Goal: Transaction & Acquisition: Purchase product/service

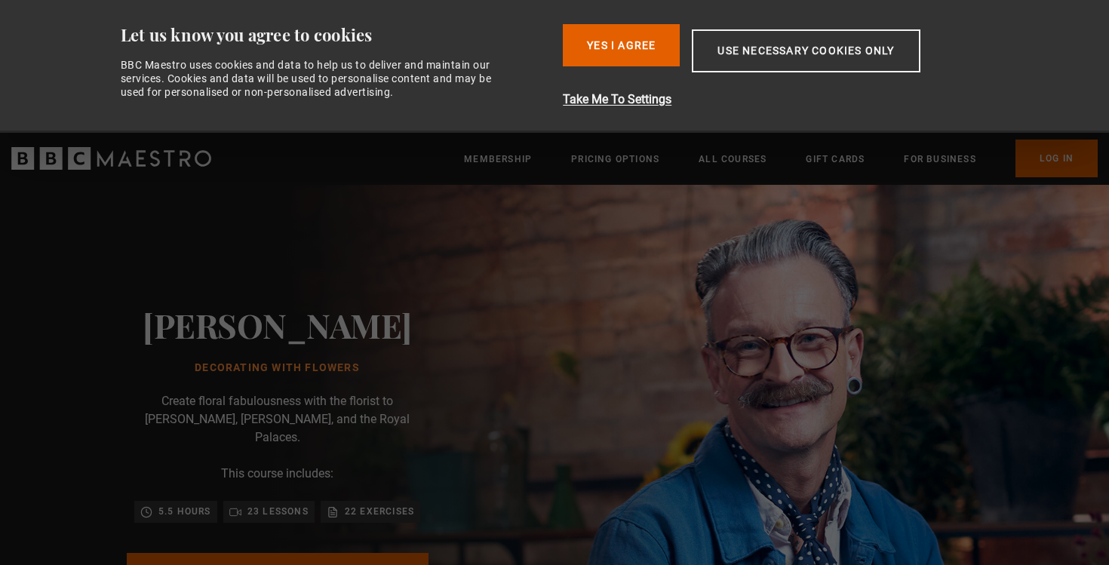
click at [472, 358] on div "Simon Lycett Decorating With Flowers Create floral fabulousness with the floris…" at bounding box center [277, 475] width 483 height 580
click at [598, 58] on button "Yes I Agree" at bounding box center [621, 45] width 117 height 42
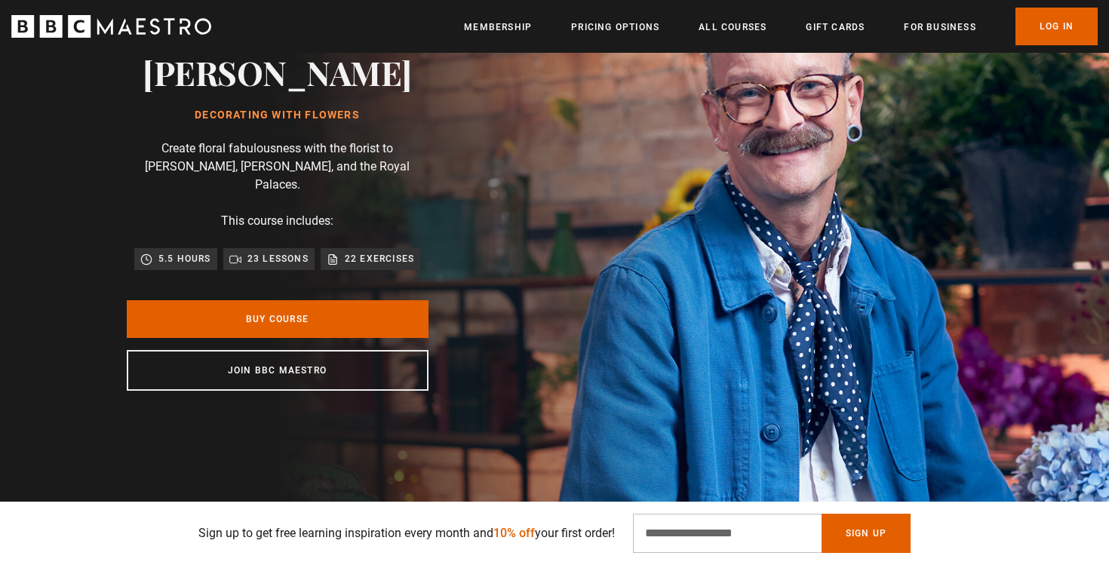
scroll to position [82, 0]
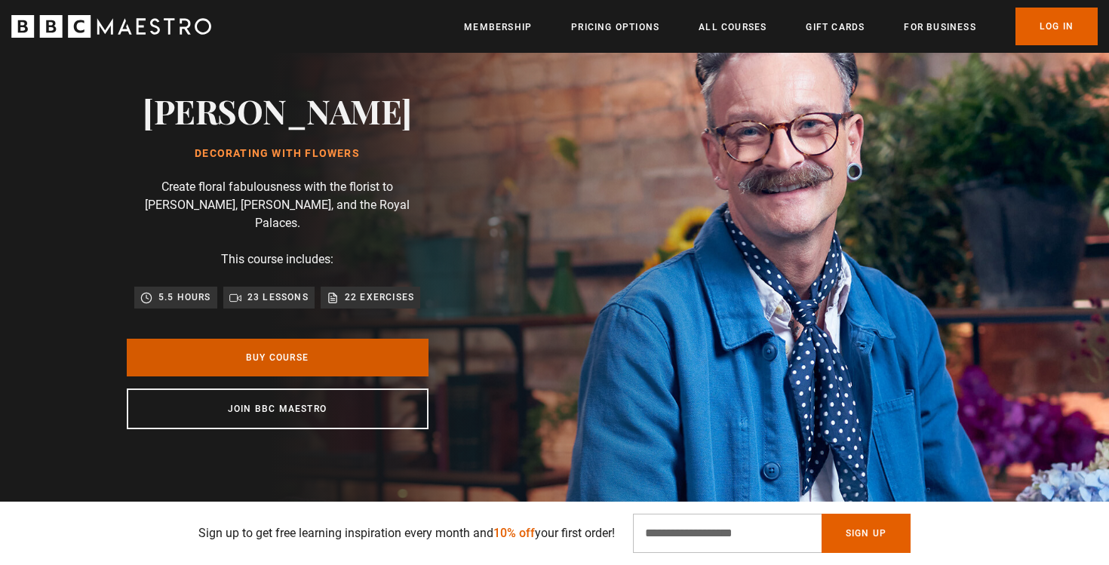
click at [335, 339] on link "Buy Course" at bounding box center [278, 358] width 302 height 38
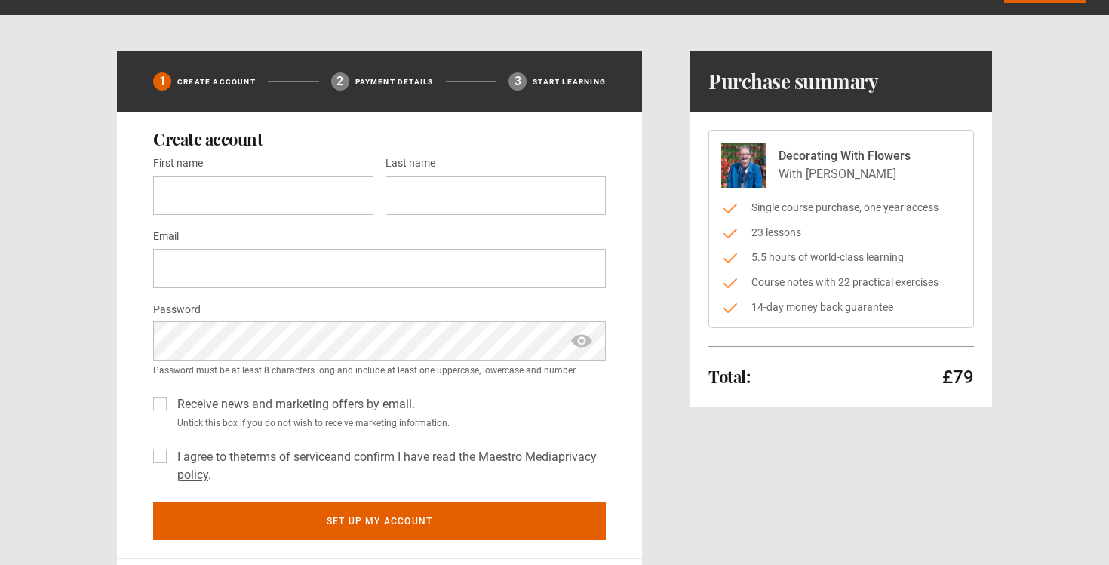
scroll to position [51, 0]
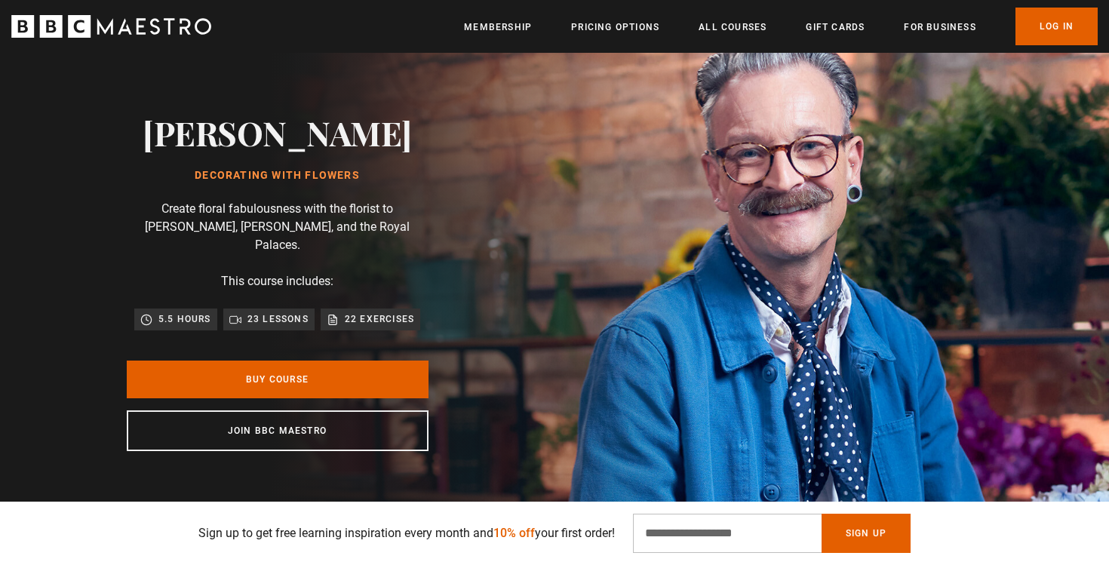
scroll to position [63, 0]
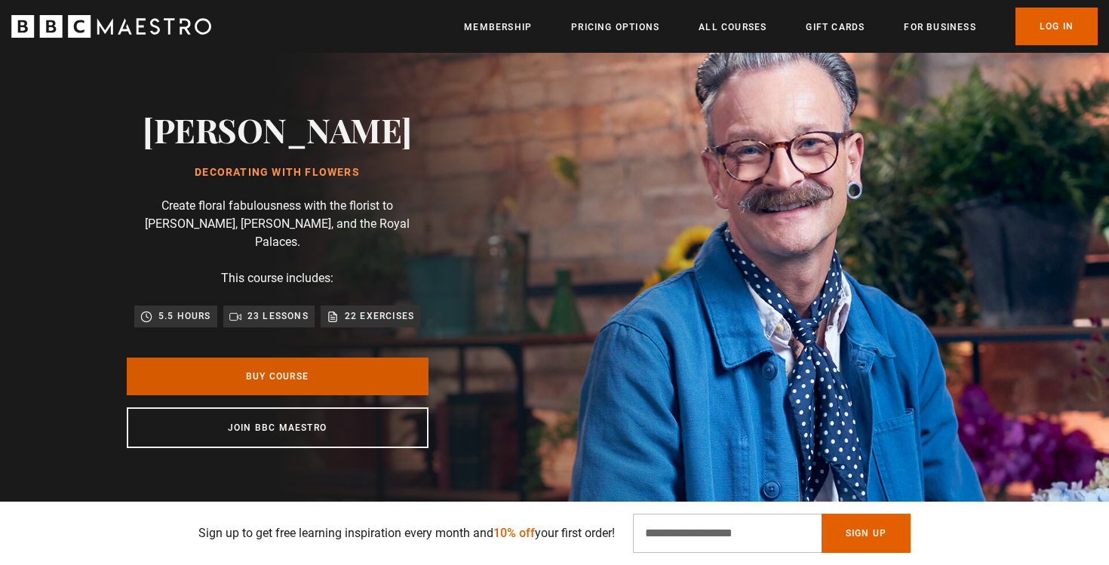
click at [338, 361] on link "Buy Course" at bounding box center [278, 377] width 302 height 38
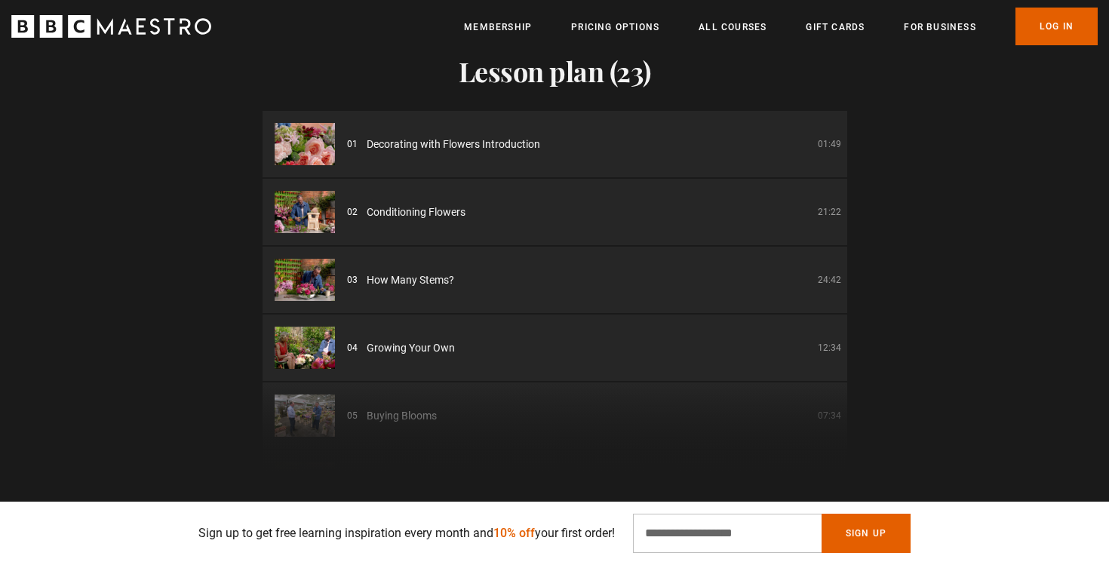
scroll to position [0, 1384]
